Goal: Communication & Community: Share content

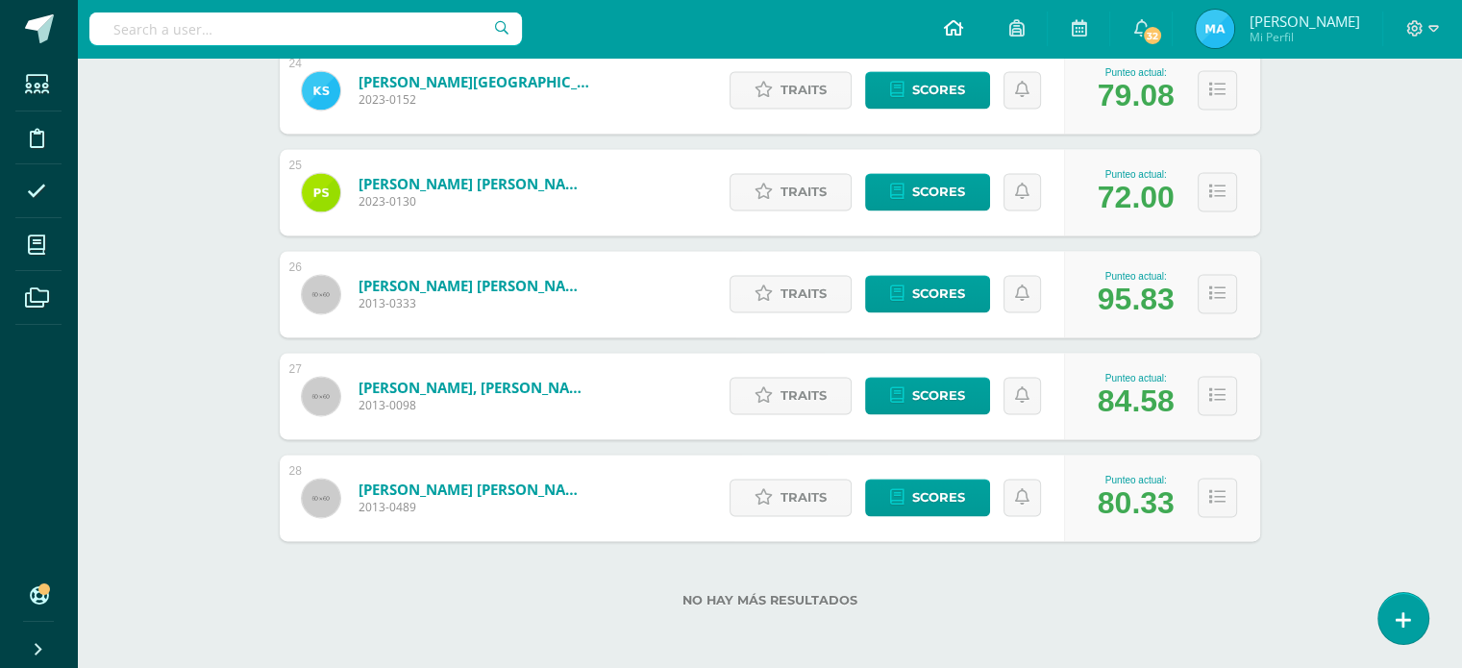
click at [985, 34] on link at bounding box center [952, 29] width 65 height 58
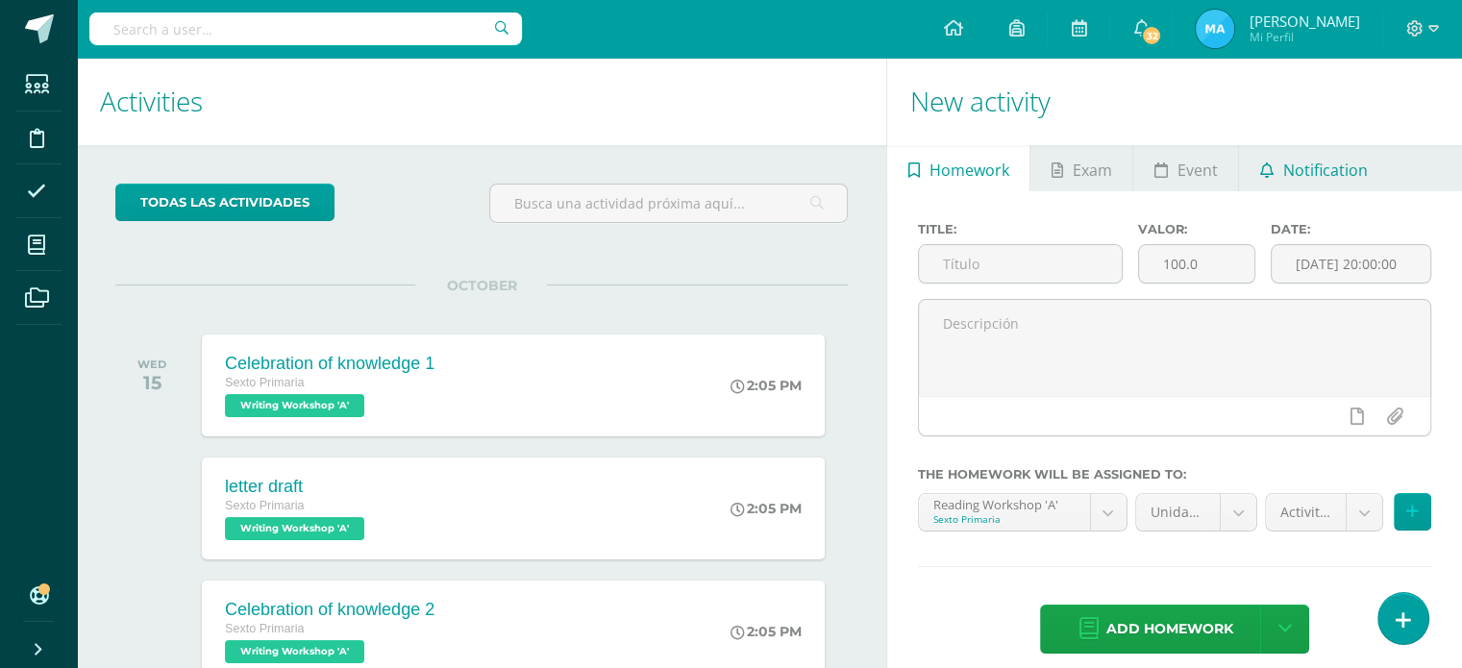
click at [1288, 179] on span "Notification" at bounding box center [1325, 170] width 85 height 46
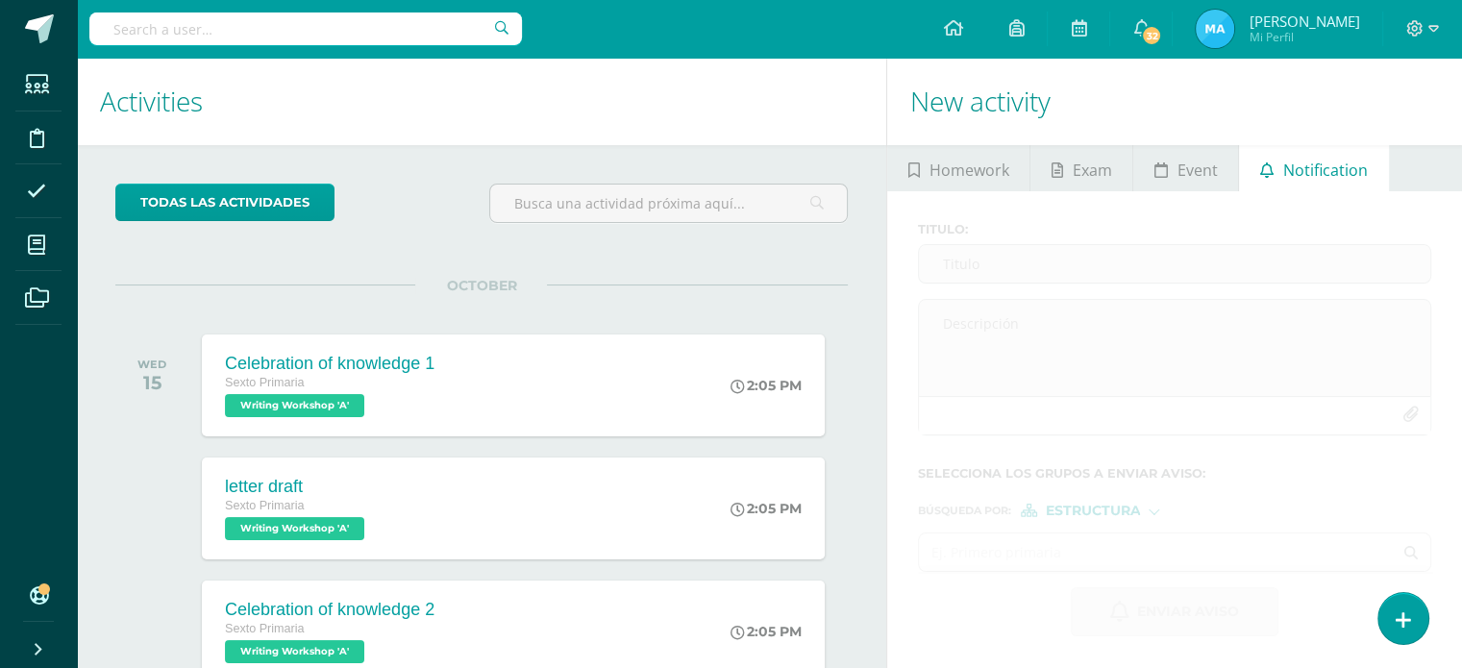
scroll to position [191, 0]
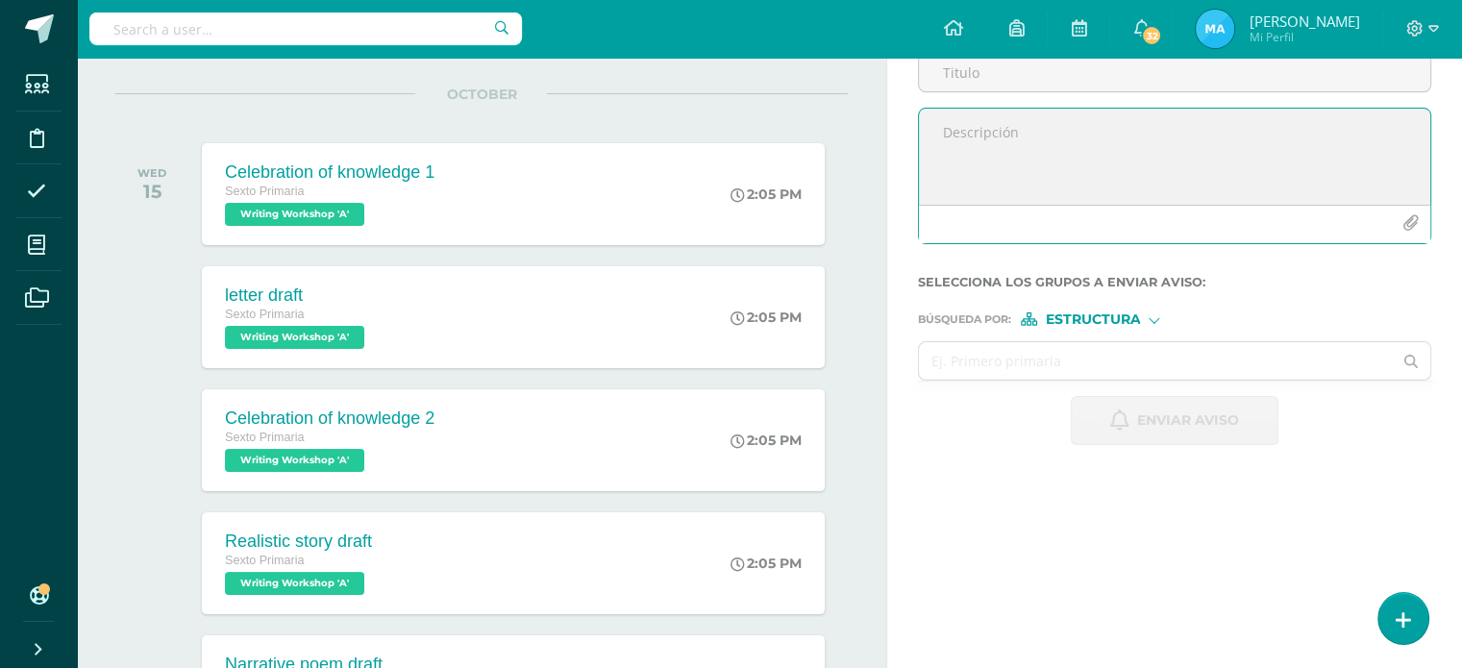
click at [1111, 175] on textarea at bounding box center [1174, 157] width 511 height 96
paste textarea "¡Último día de clases y fiesta de cierre! 🎉🧣🎄 Queridas familias de 6to grado, ¡…"
drag, startPoint x: 1256, startPoint y: 130, endPoint x: 930, endPoint y: 118, distance: 325.9
click at [930, 118] on textarea "¡Último día de clases y fiesta de cierre! 🎉🧣🎄 Queridas familias de 6to grado, ¡…" at bounding box center [1174, 157] width 511 height 96
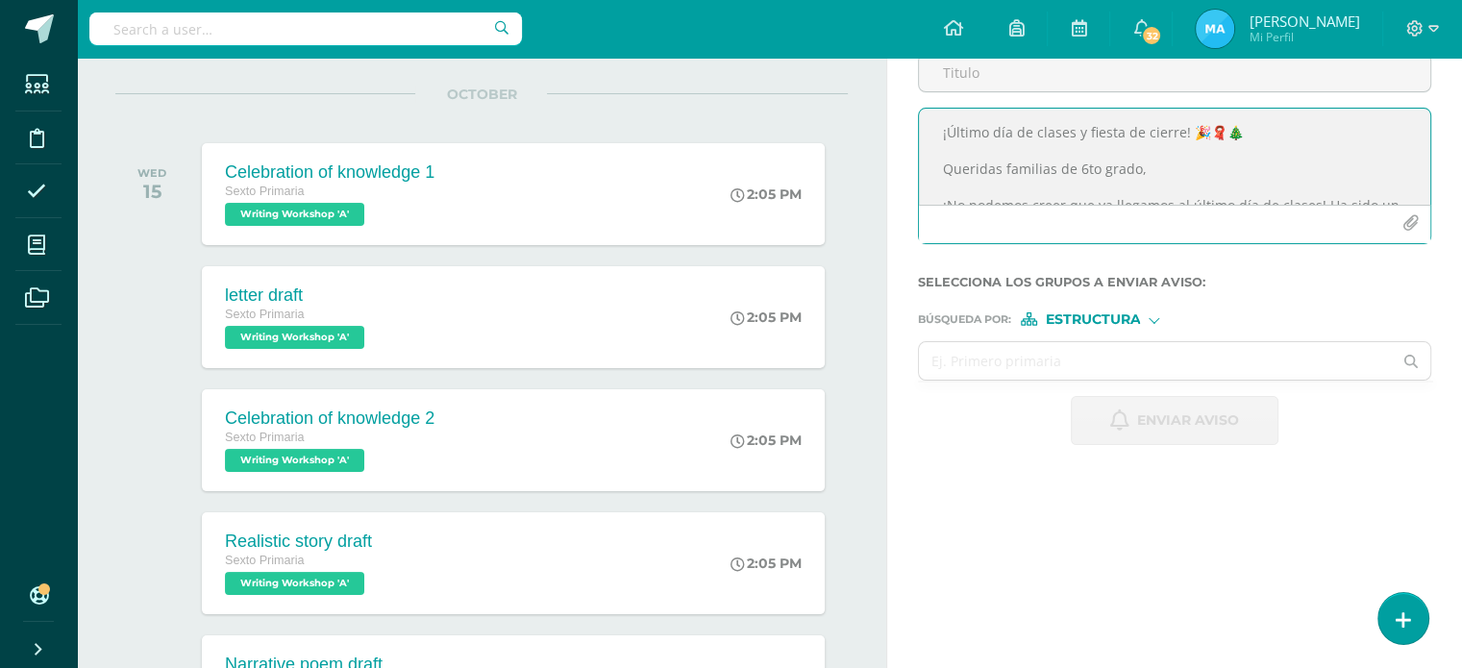
paste textarea "Queridas familias de 6to grado, ¡No podemos creer que ya llegamos al último día…"
type textarea "¡Último día de clases y fiesta de cierre! 🎉🧣🎄 Queridas familias de 6to grado, ¡…"
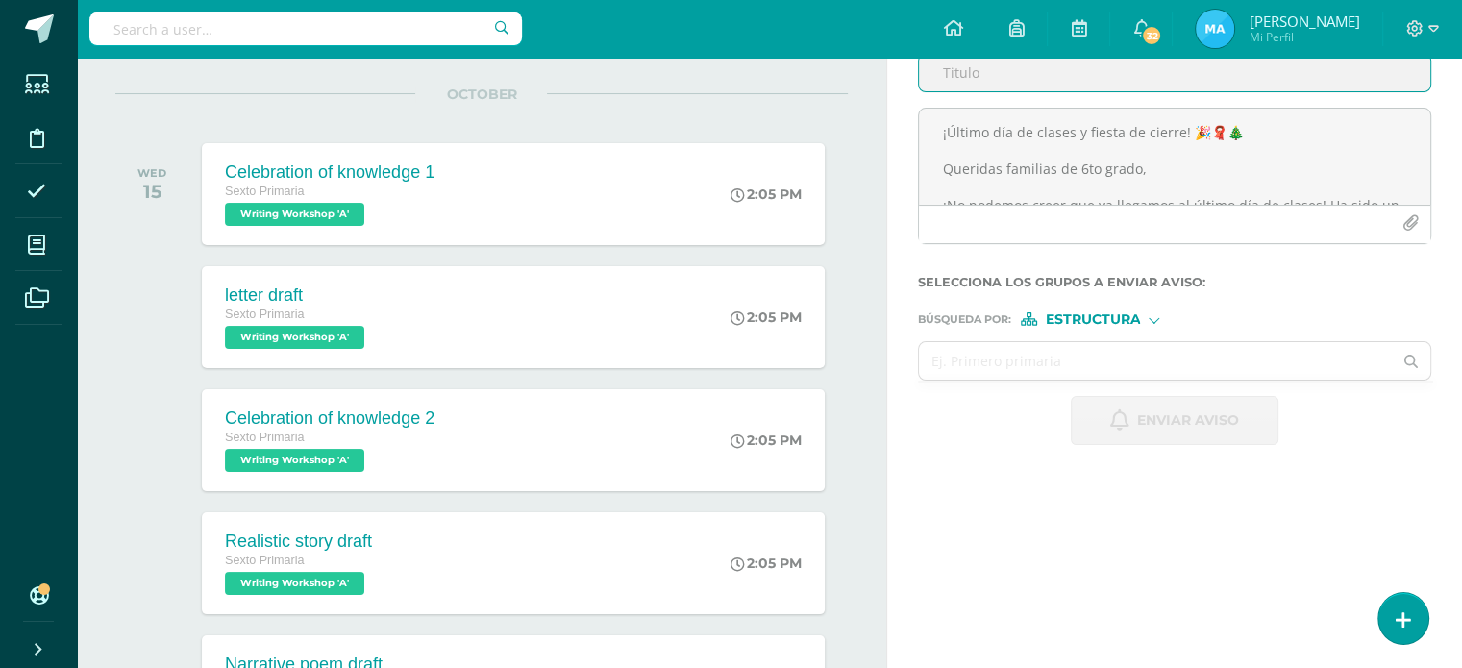
click at [1412, 76] on input "Titulo :" at bounding box center [1174, 72] width 511 height 37
click at [1222, 84] on input "Titulo :" at bounding box center [1174, 72] width 511 height 37
paste input "¡Último día de clases y fiesta de cierre! 🎉🧣🎄 Queridas familias de 6to grado, ¡…"
type input "¡Último día de clases y fiesta de cierre! 🎉🧣🎄 Queridas familias de 6to grado, ¡…"
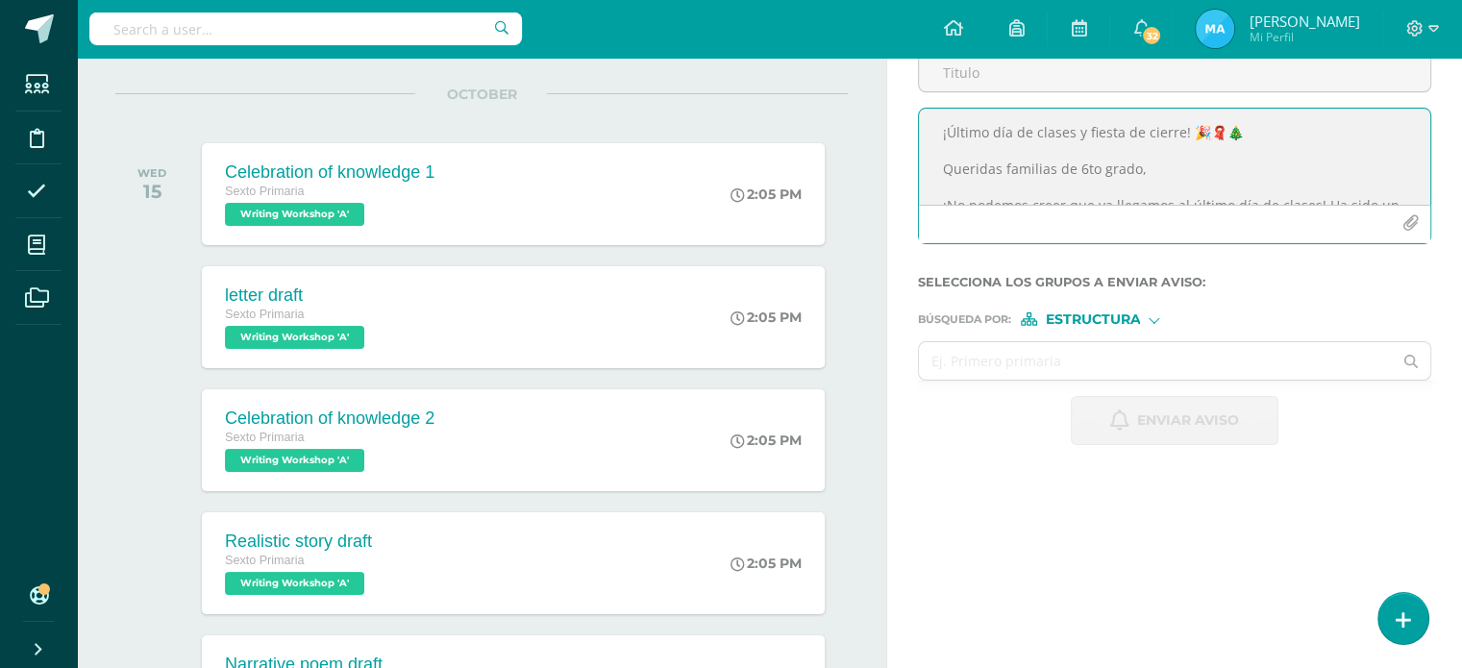
drag, startPoint x: 1238, startPoint y: 122, endPoint x: 908, endPoint y: 99, distance: 330.4
click at [908, 99] on div "Titulo : ¡Último día de clases y fiesta de cierre! 🎉🧣🎄 Queridas familias de 6to…" at bounding box center [1174, 238] width 575 height 476
type textarea "Queridas familias de 6to grado, ¡No podemos creer que ya llegamos al último día…"
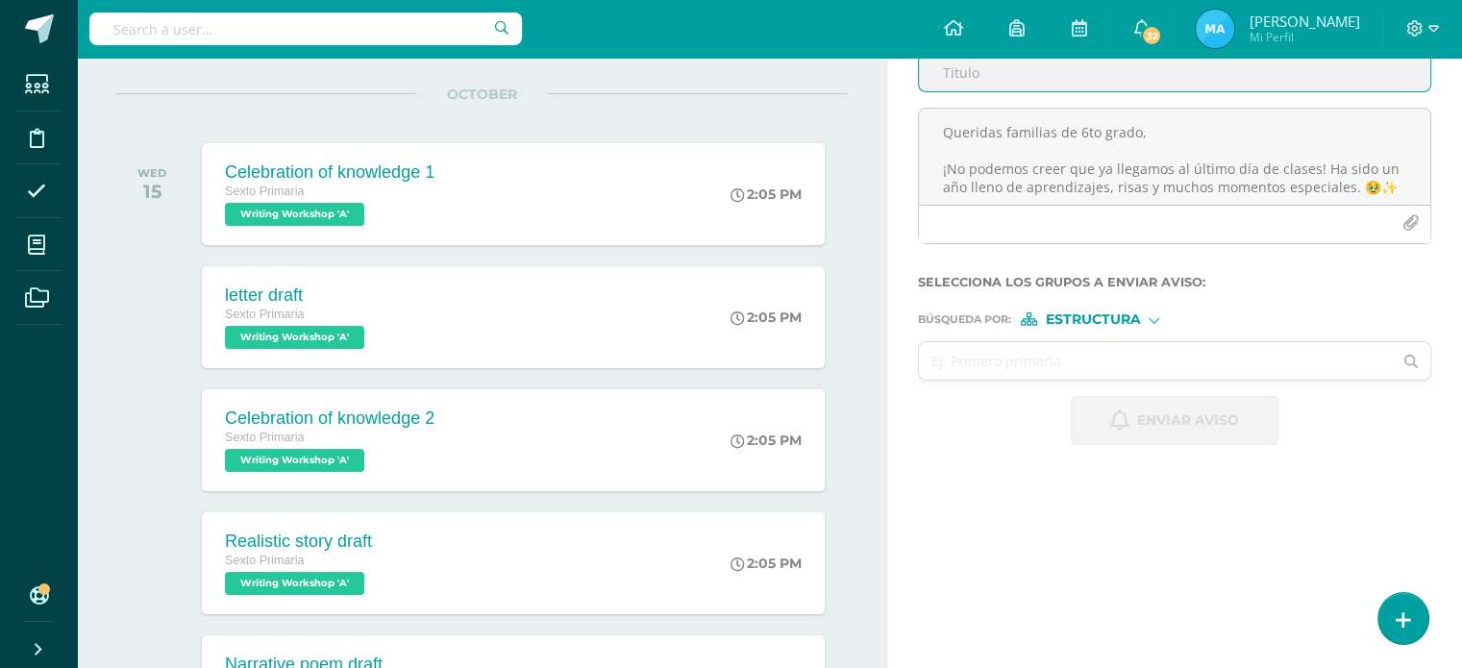
click at [974, 64] on input "Titulo :" at bounding box center [1174, 72] width 511 height 37
paste input "¡Último día de clases y fiesta de cierre! 🎉🧣🎄"
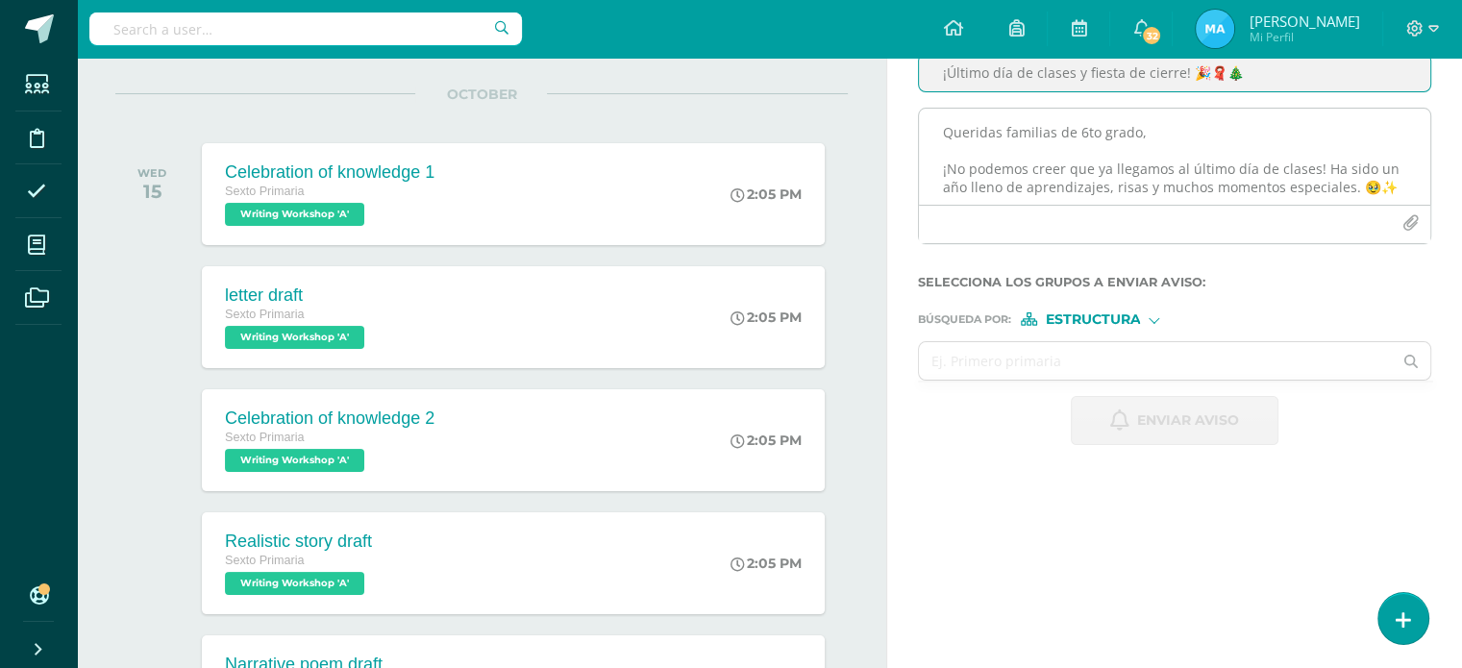
type input "¡Último día de clases y fiesta de cierre! 🎉🧣🎄"
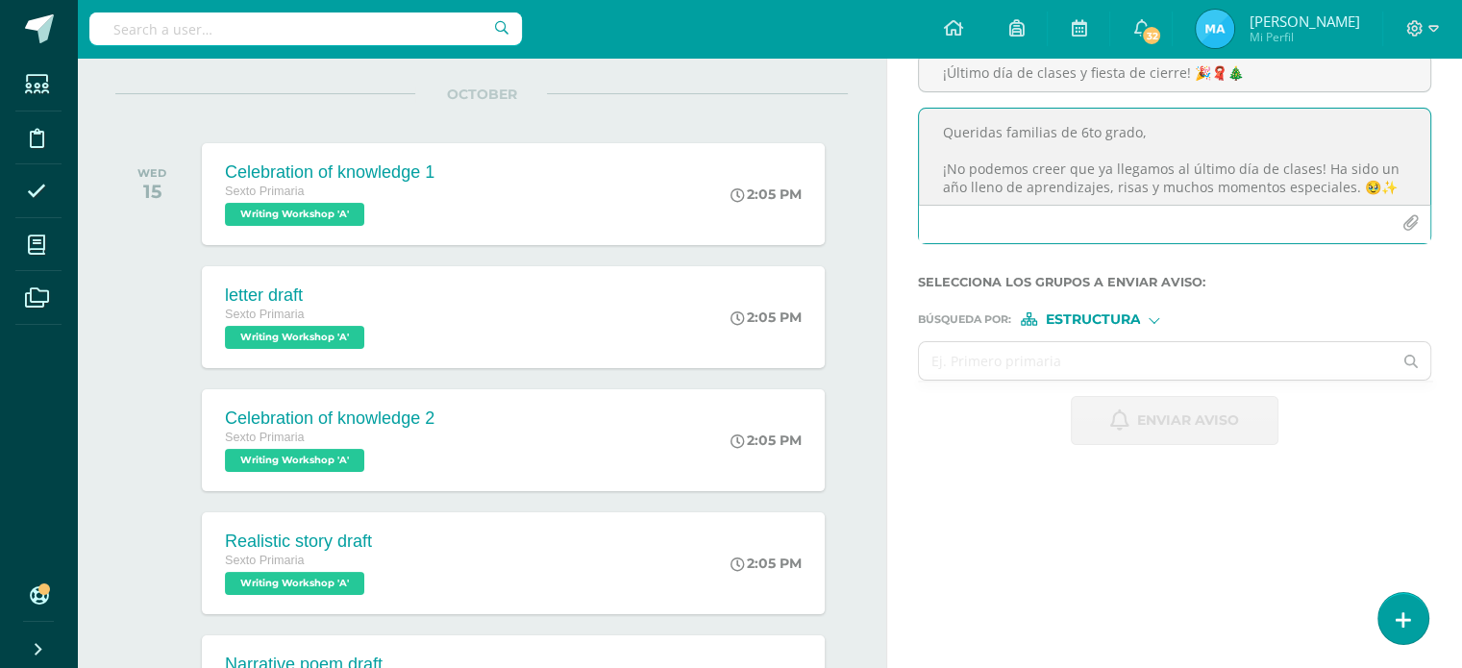
click at [945, 157] on textarea "Queridas familias de 6to grado, ¡No podemos creer que ya llegamos al último día…" at bounding box center [1174, 157] width 511 height 96
drag, startPoint x: 1091, startPoint y: 156, endPoint x: 1136, endPoint y: 153, distance: 45.3
click at [1136, 153] on textarea "Queridas familias de 6to grado, ¡No podemos creer que ya llegamos al último día…" at bounding box center [1174, 157] width 511 height 96
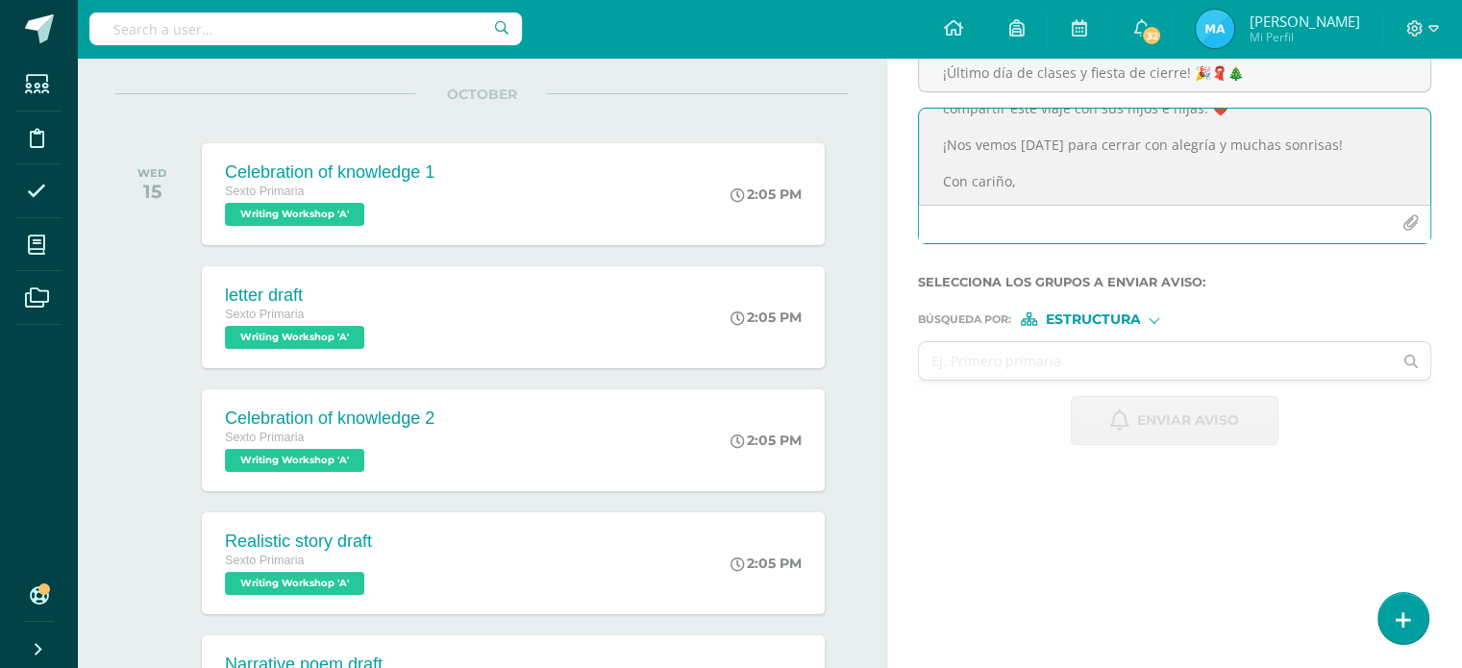
scroll to position [0, 0]
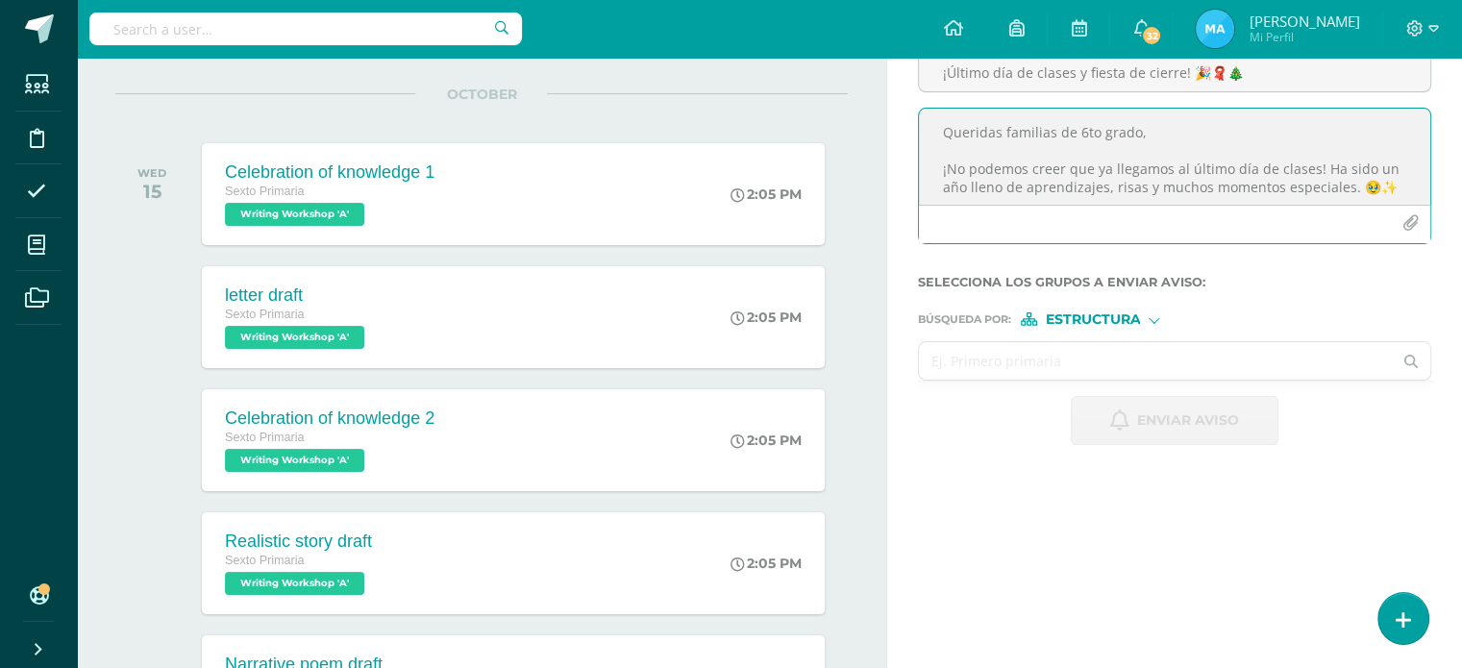
type textarea "Queridas familias de 6to grado, ¡No podemos creer que ya llegamos al último día…"
click at [1220, 356] on input "text" at bounding box center [1155, 360] width 473 height 37
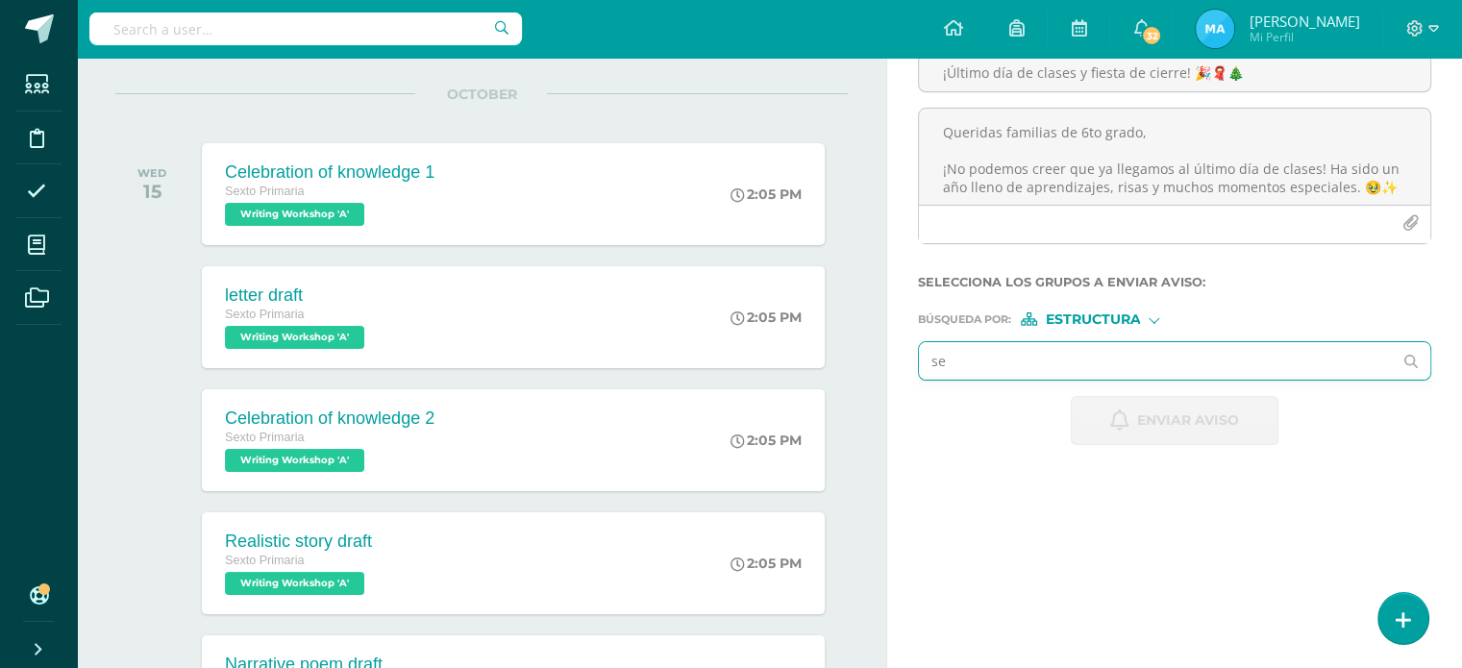
type input "sex"
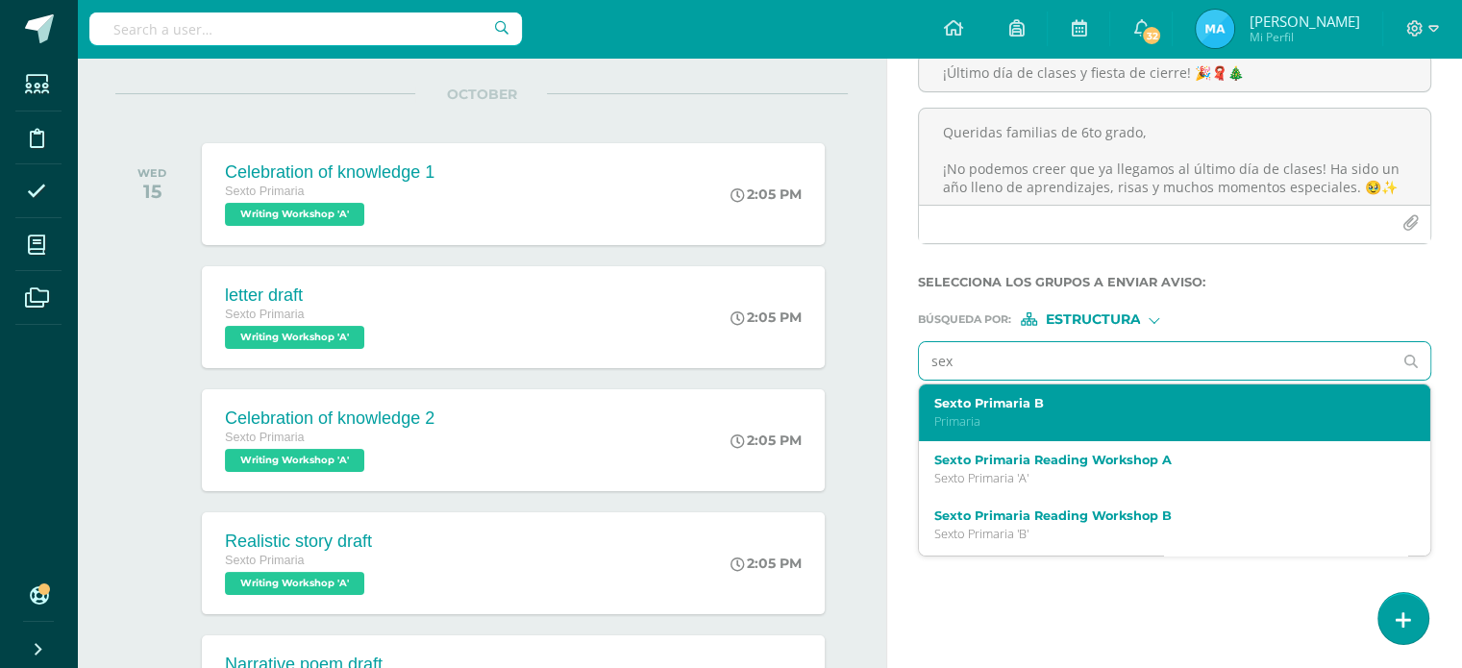
click at [1172, 419] on p "Primaria" at bounding box center [1164, 421] width 460 height 16
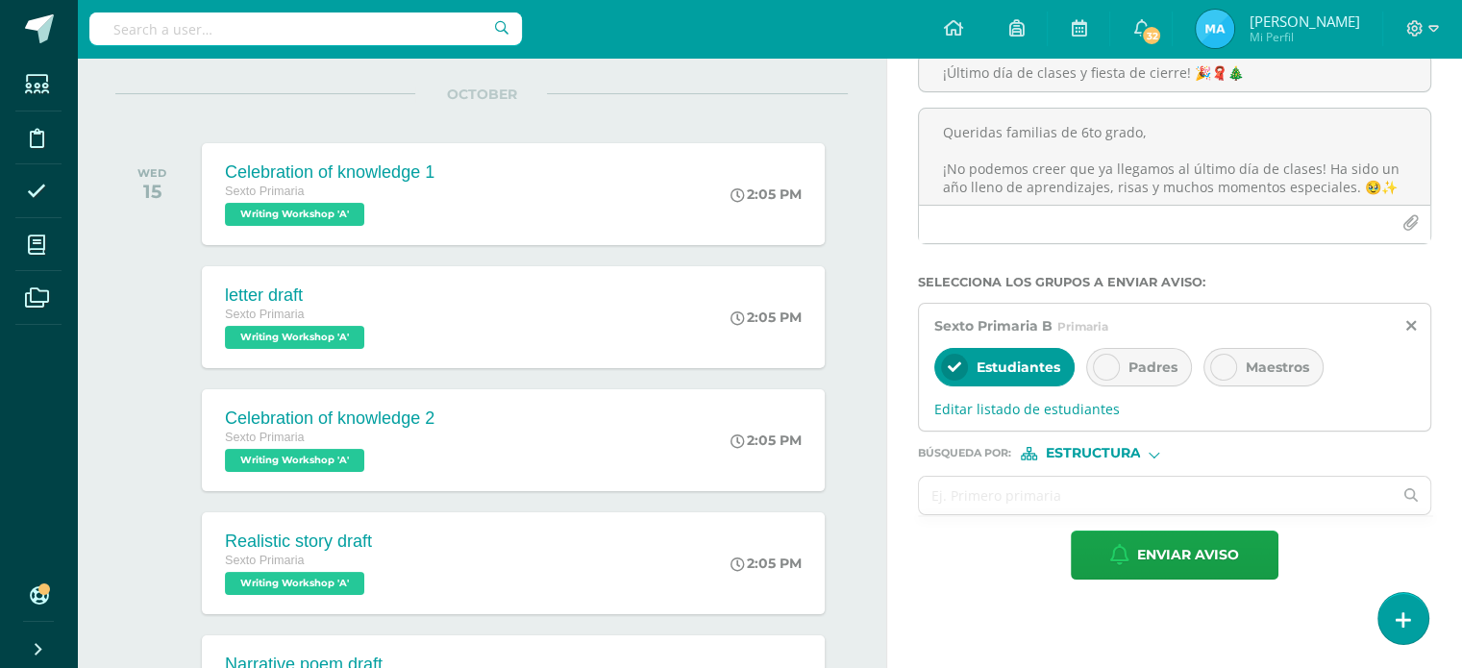
click at [1122, 384] on div "Estudiantes Padres Maestros" at bounding box center [1174, 369] width 480 height 46
click at [1116, 363] on div at bounding box center [1106, 367] width 27 height 27
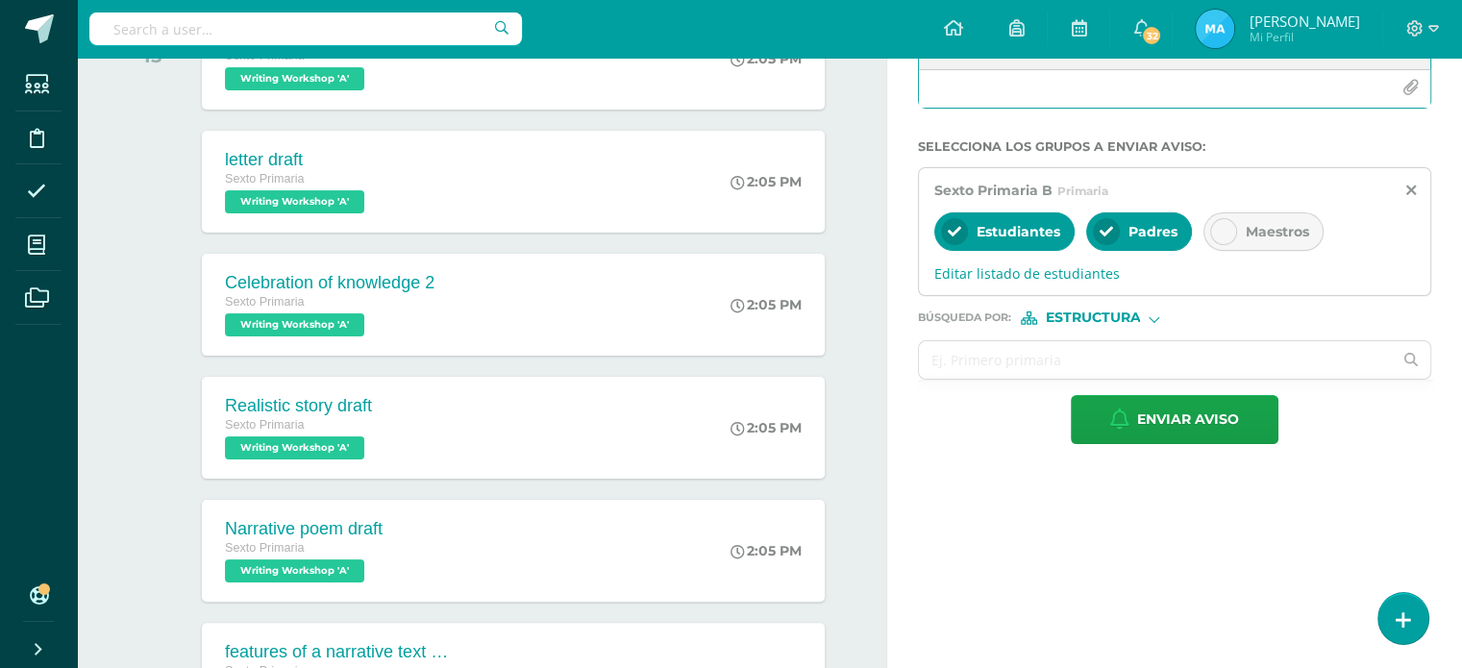
scroll to position [340, 0]
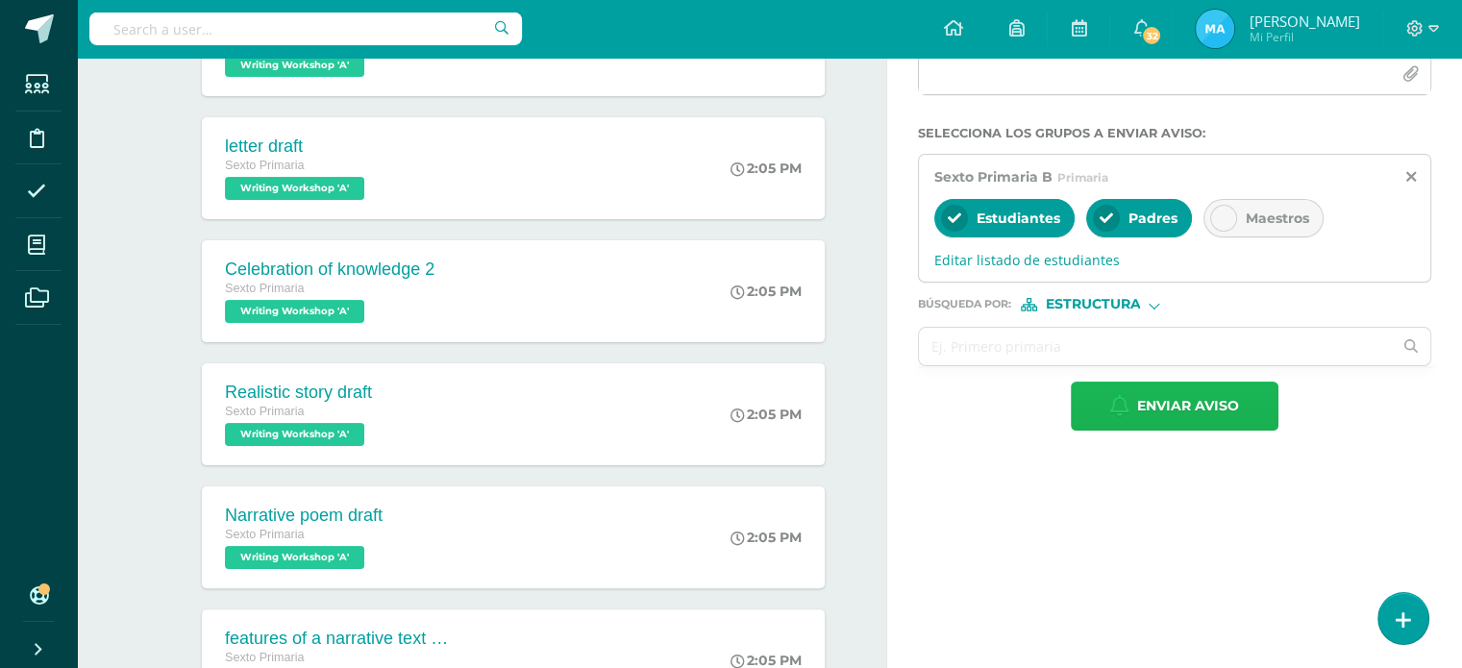
click at [1178, 416] on span "Enviar aviso" at bounding box center [1188, 405] width 102 height 47
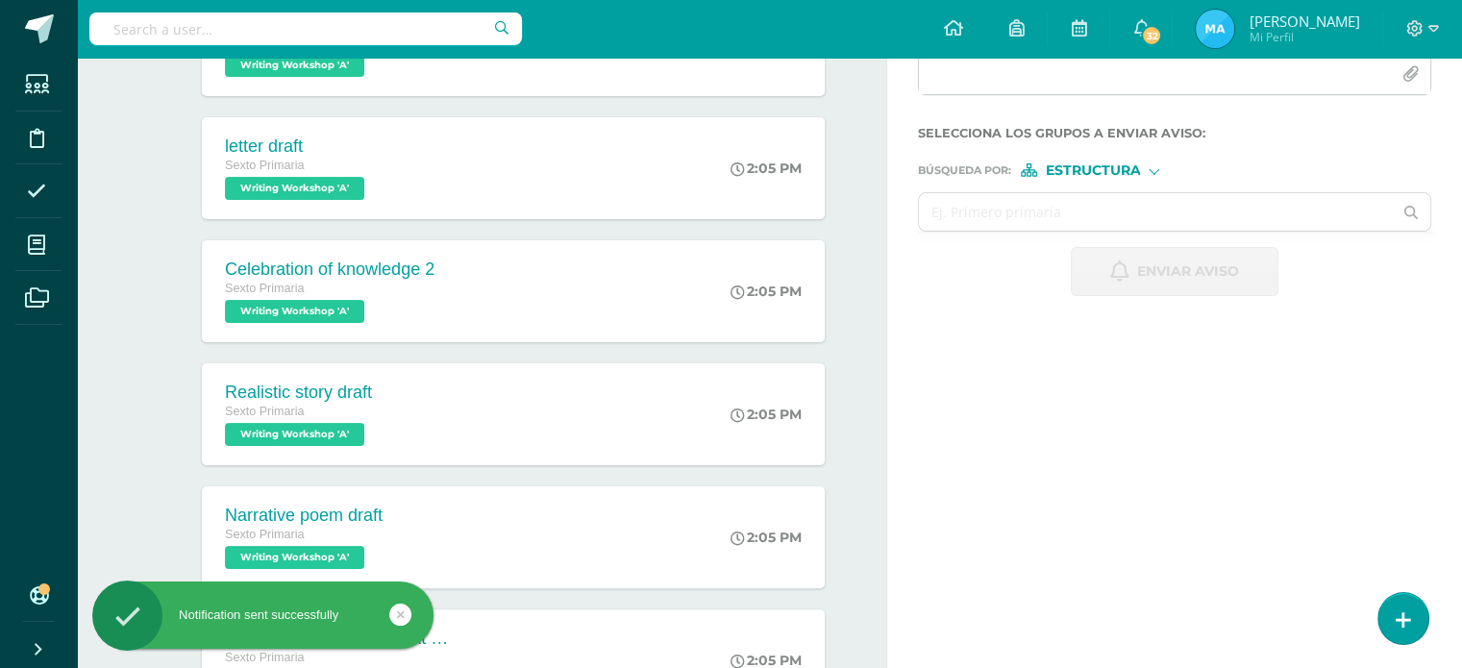
scroll to position [0, 0]
